Goal: Transaction & Acquisition: Purchase product/service

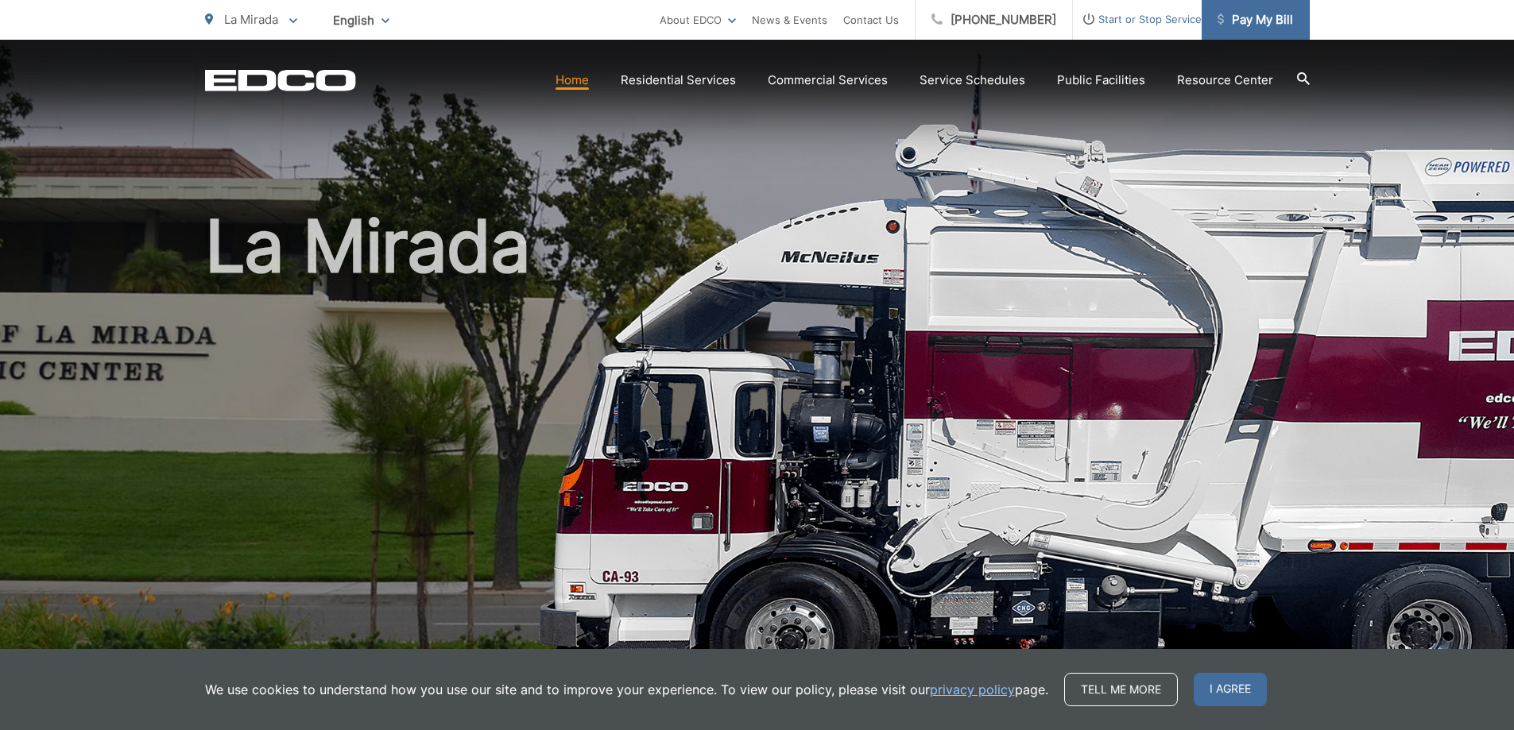
click at [1264, 17] on span "Pay My Bill" at bounding box center [1256, 19] width 76 height 19
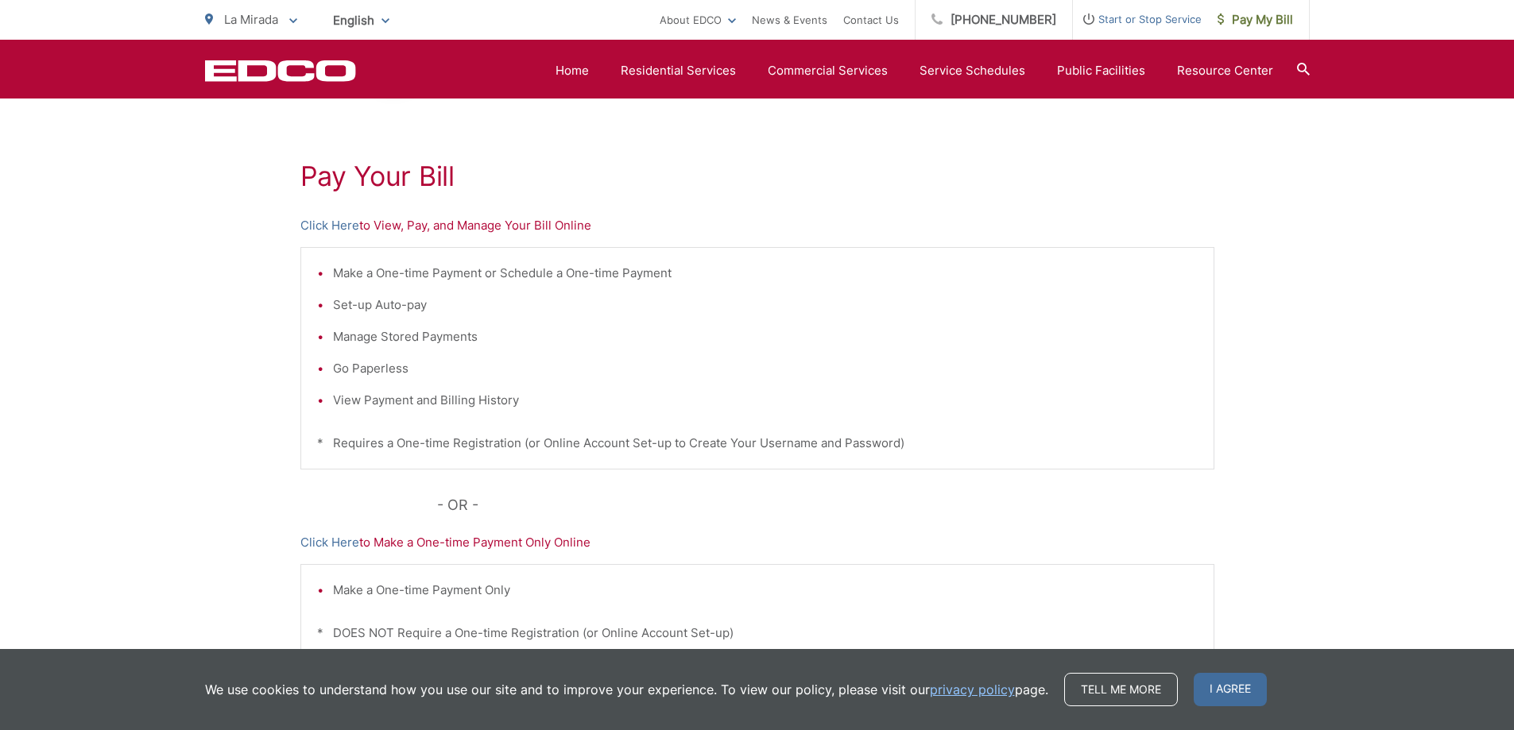
scroll to position [249, 0]
click at [344, 228] on link "Click Here" at bounding box center [329, 229] width 59 height 19
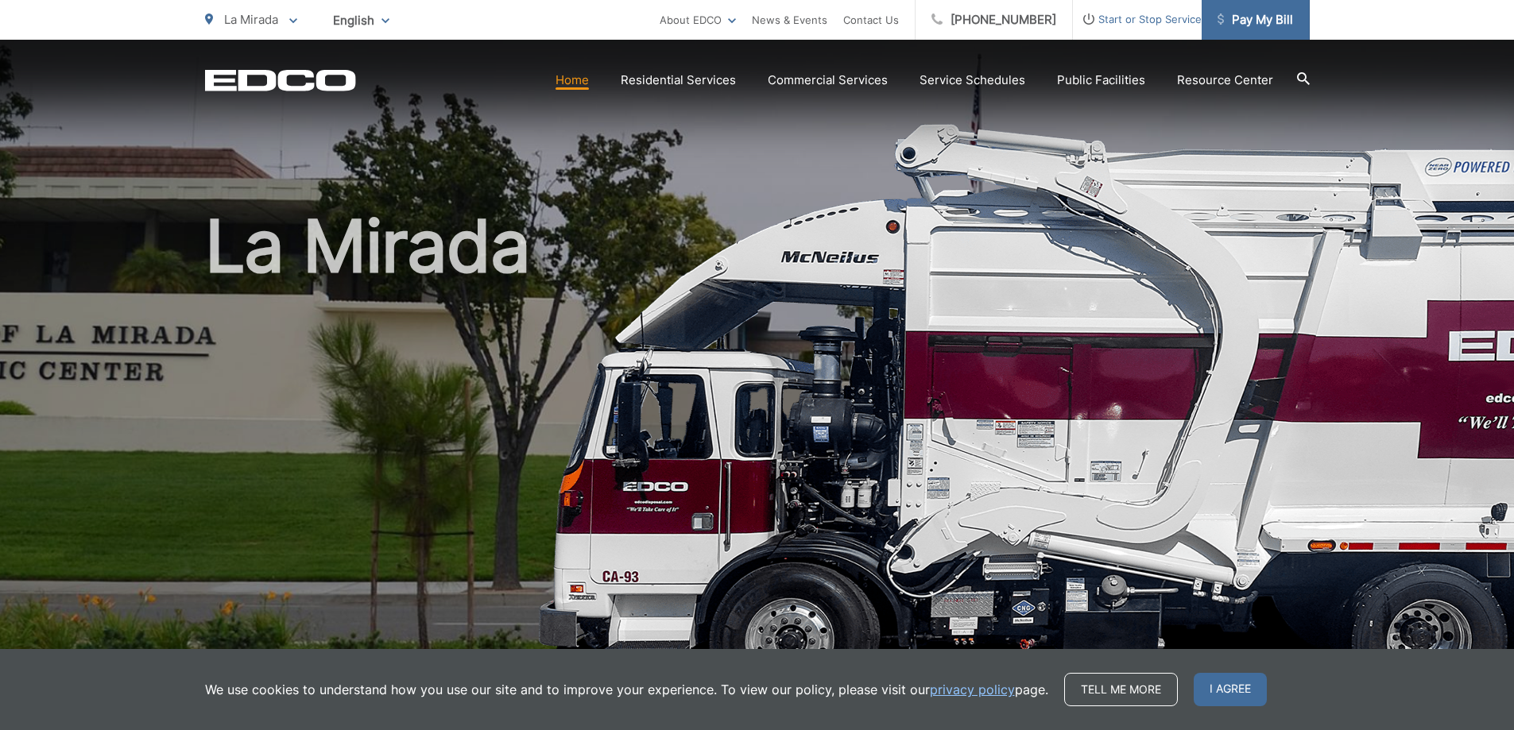
click at [1243, 17] on span "Pay My Bill" at bounding box center [1256, 19] width 76 height 19
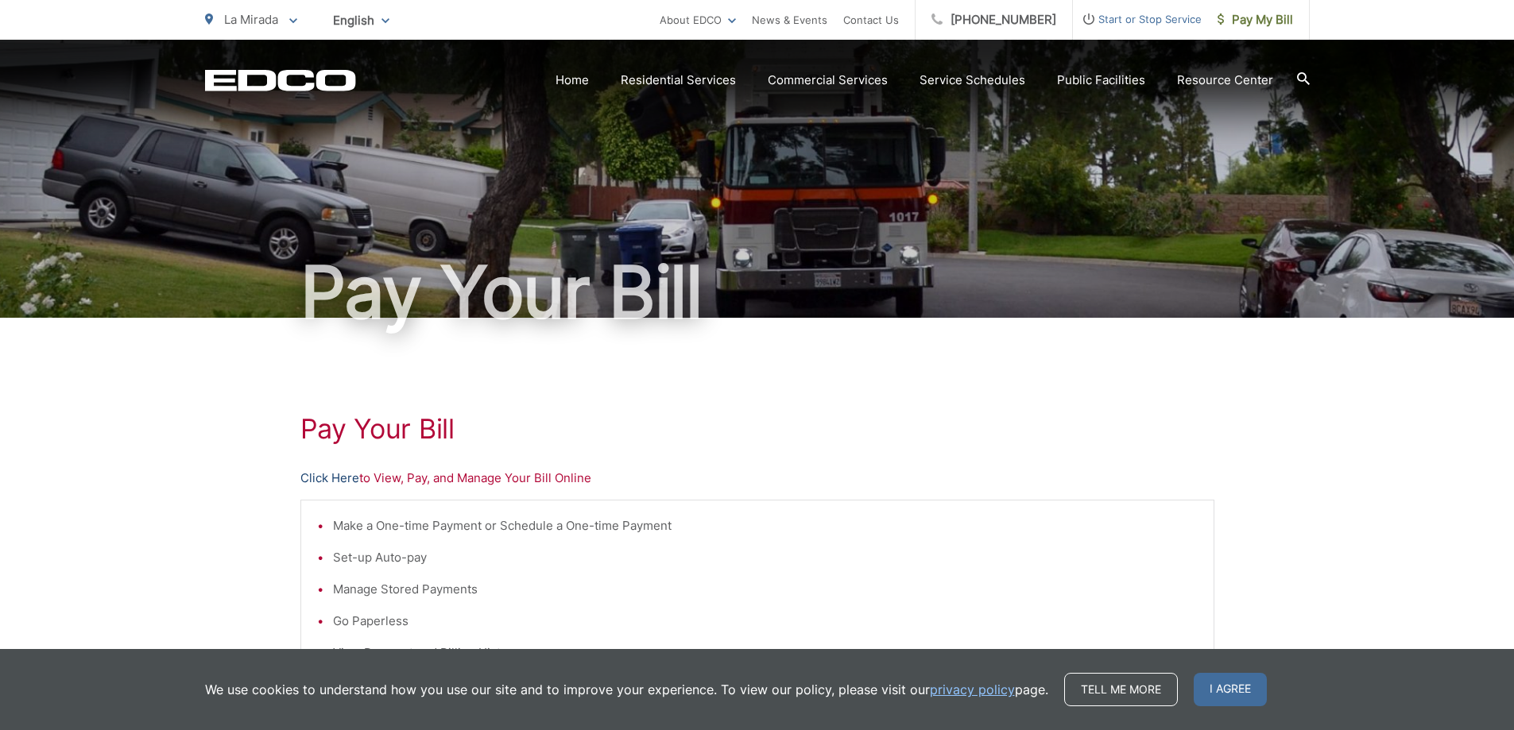
click at [354, 478] on link "Click Here" at bounding box center [329, 478] width 59 height 19
